Goal: Task Accomplishment & Management: Manage account settings

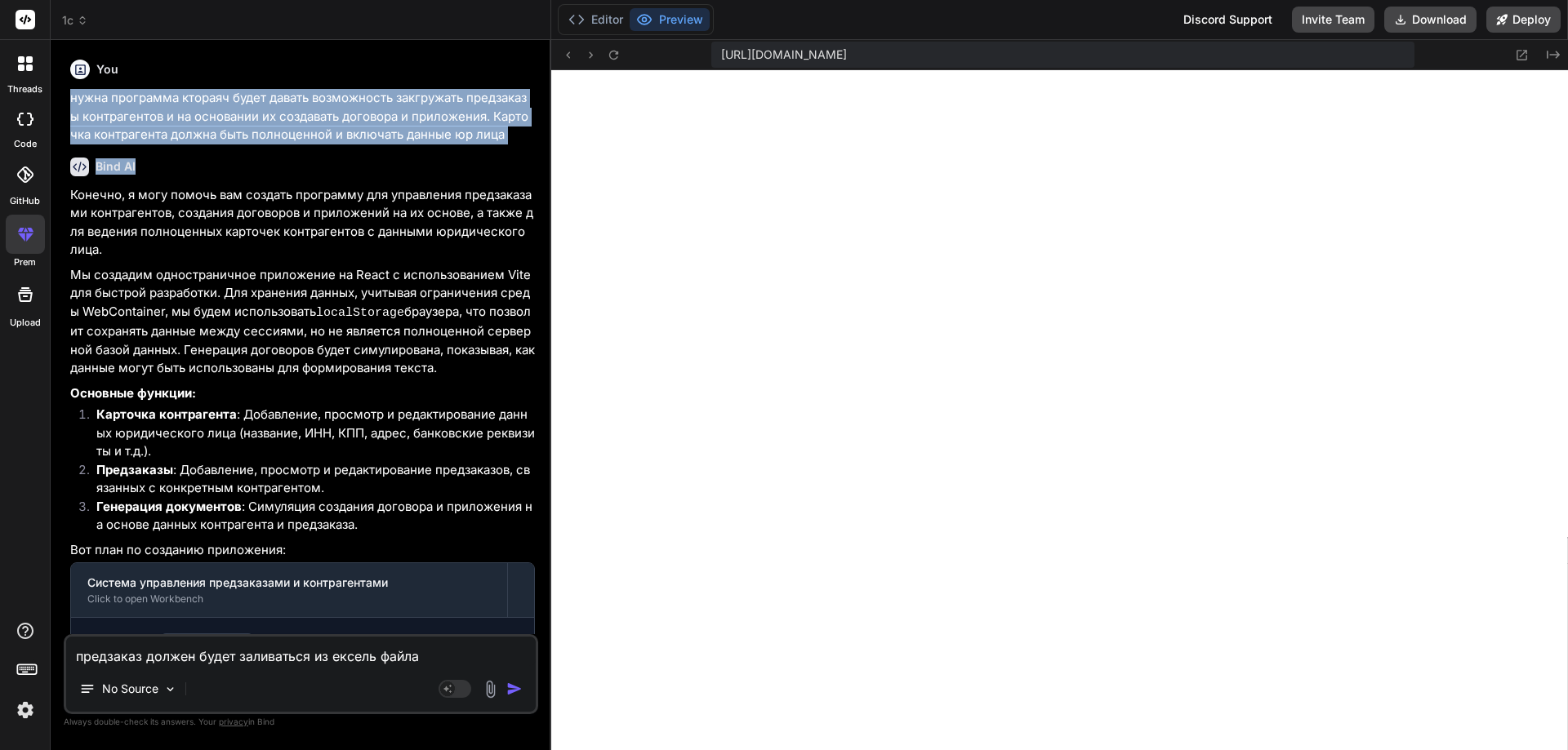
scroll to position [337, 0]
click at [451, 692] on rect at bounding box center [447, 688] width 15 height 15
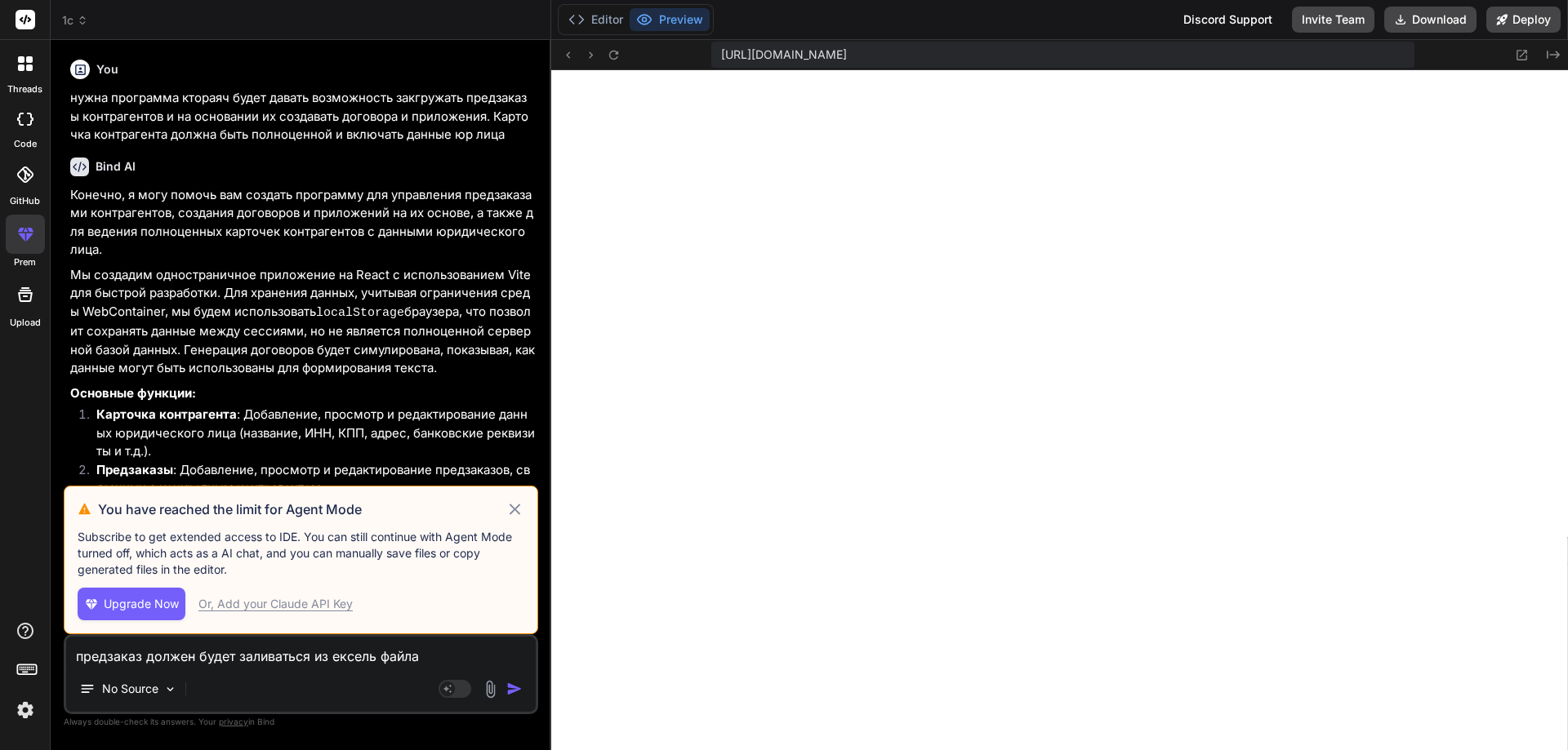
click at [322, 602] on div "Or, Add your Claude API Key" at bounding box center [275, 604] width 154 height 17
type textarea "x"
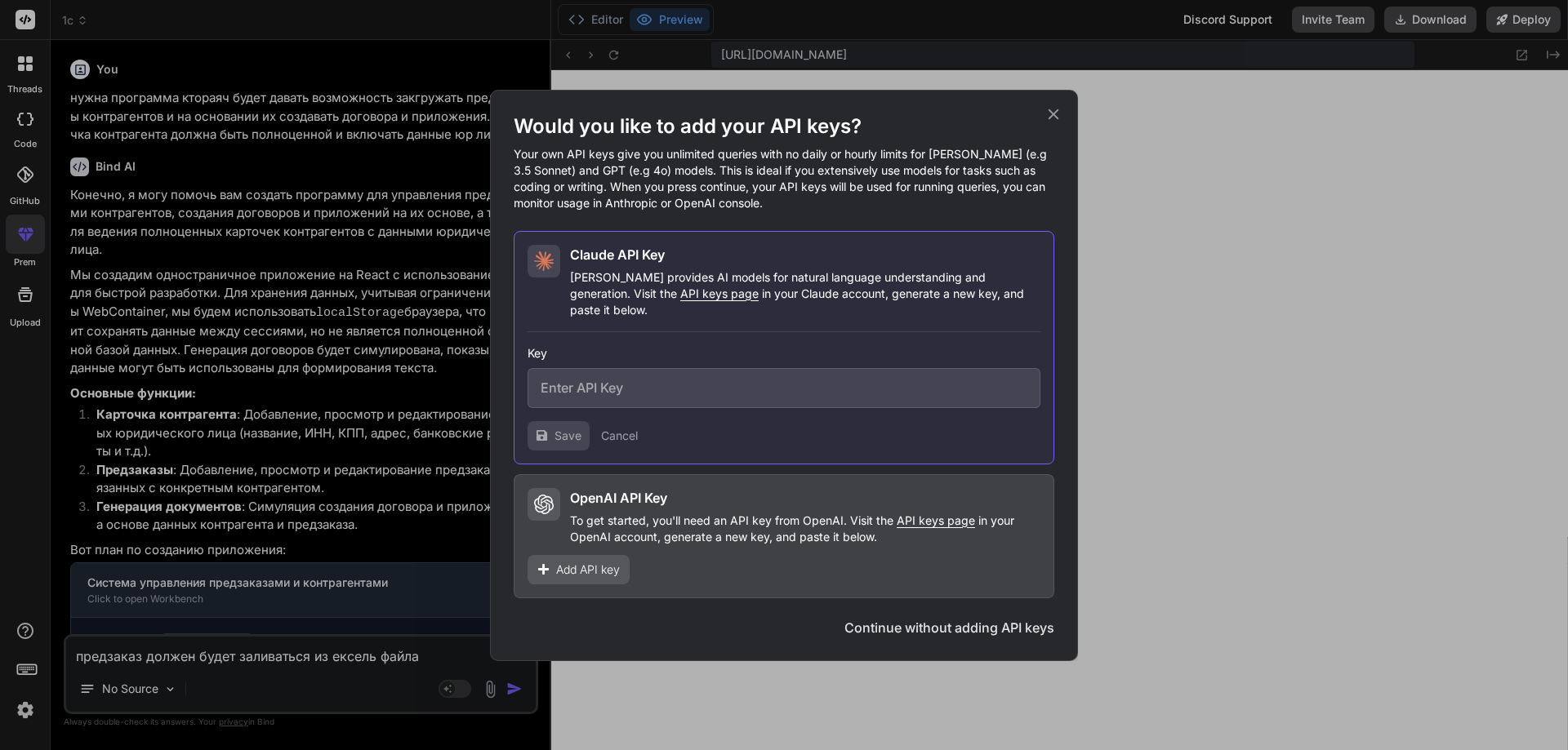
click at [609, 562] on span "Add API key" at bounding box center [587, 570] width 63 height 17
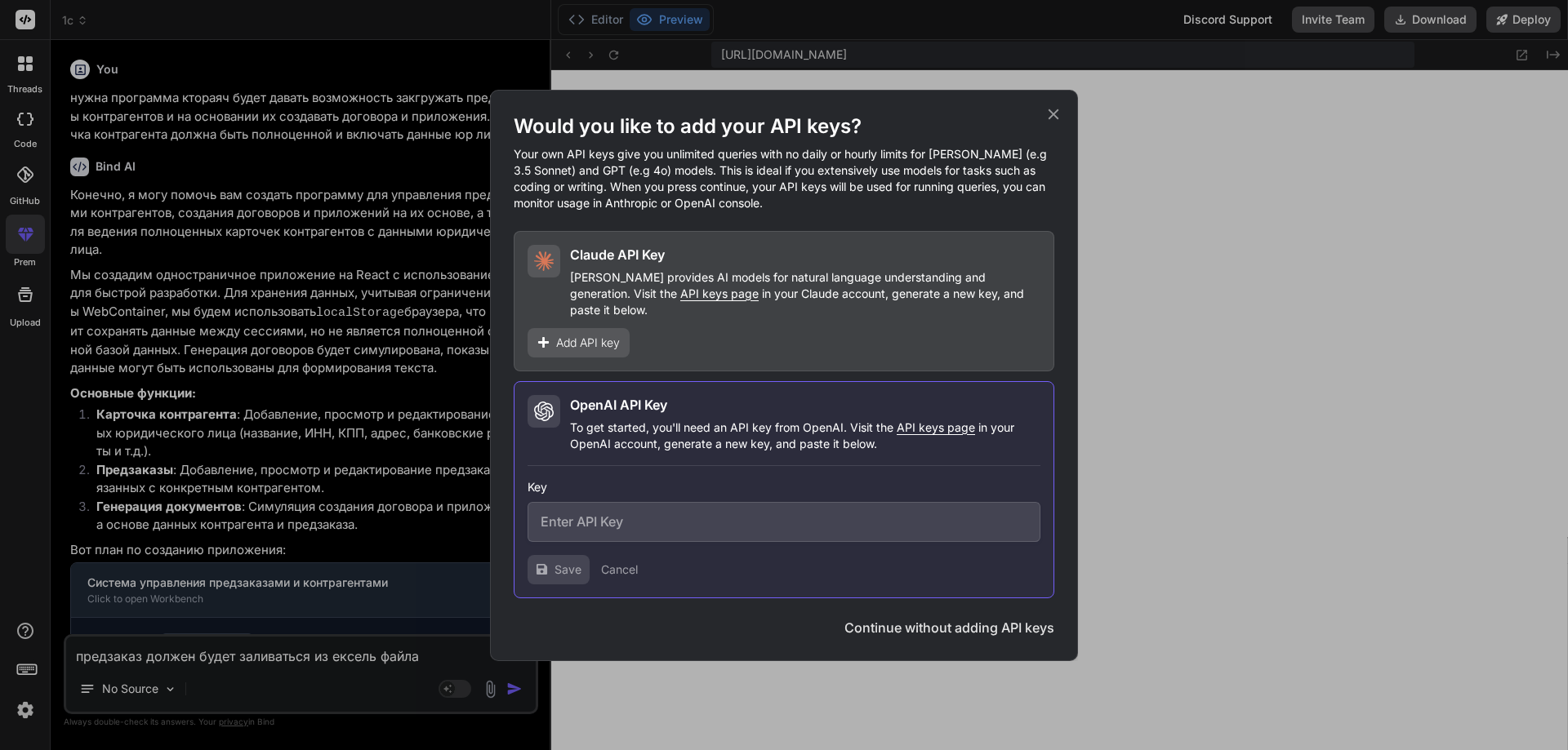
click at [659, 509] on input "text" at bounding box center [784, 521] width 513 height 40
paste input "sk-proj-4PUhW4zrEChbib0Fmm_GT4-qpdMJQMiSRjDIsOZmHBNW9t_7BfRAfMPC"
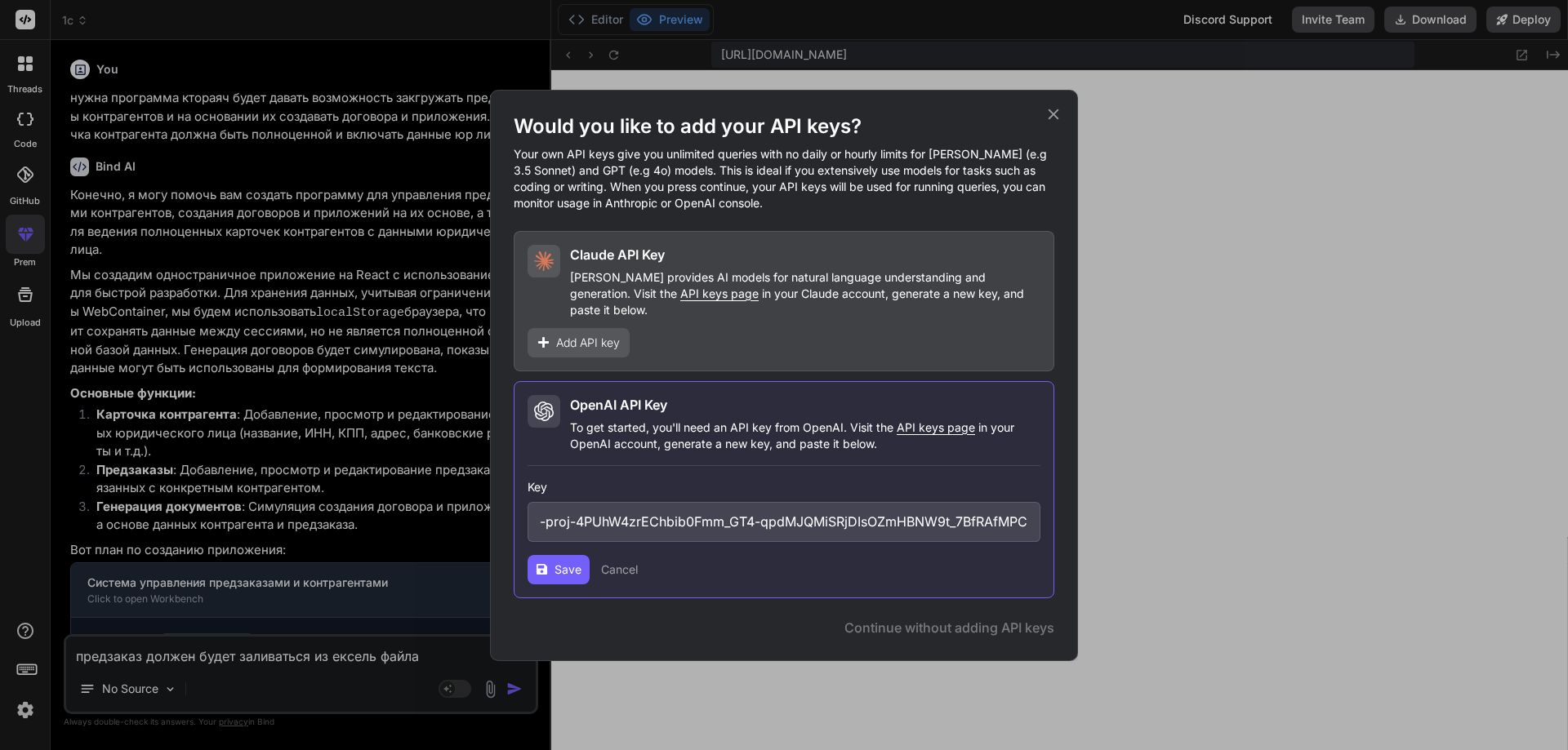
type input "sk-proj-4PUhW4zrEChbib0Fmm_GT4-qpdMJQMiSRjDIsOZmHBNW9t_7BfRAfMPC"
click at [577, 564] on span "Save" at bounding box center [567, 570] width 27 height 17
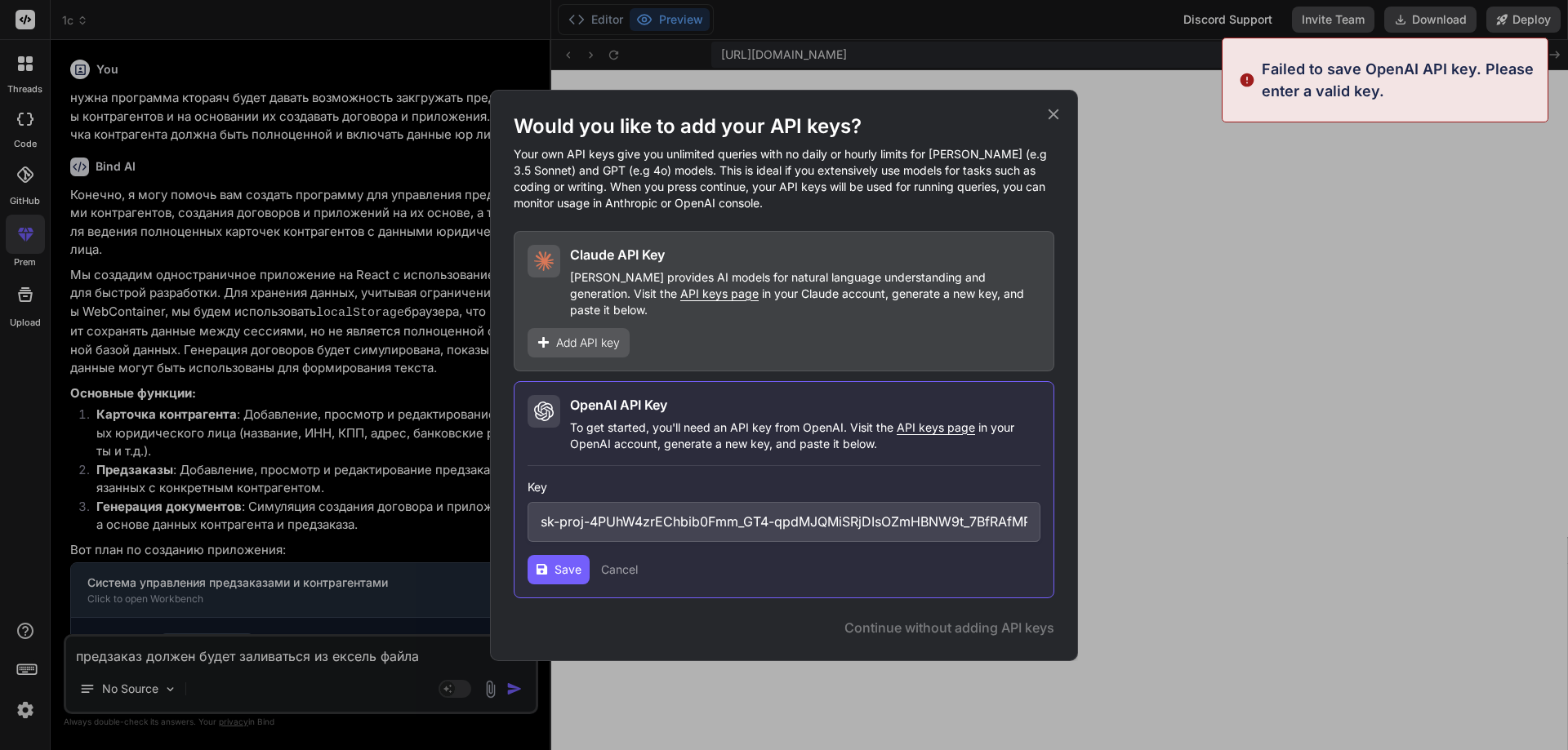
click at [1310, 362] on div "Would you like to add your API keys? Your own API keys give you unlimited queri…" at bounding box center [784, 375] width 1568 height 750
